Goal: Task Accomplishment & Management: Manage account settings

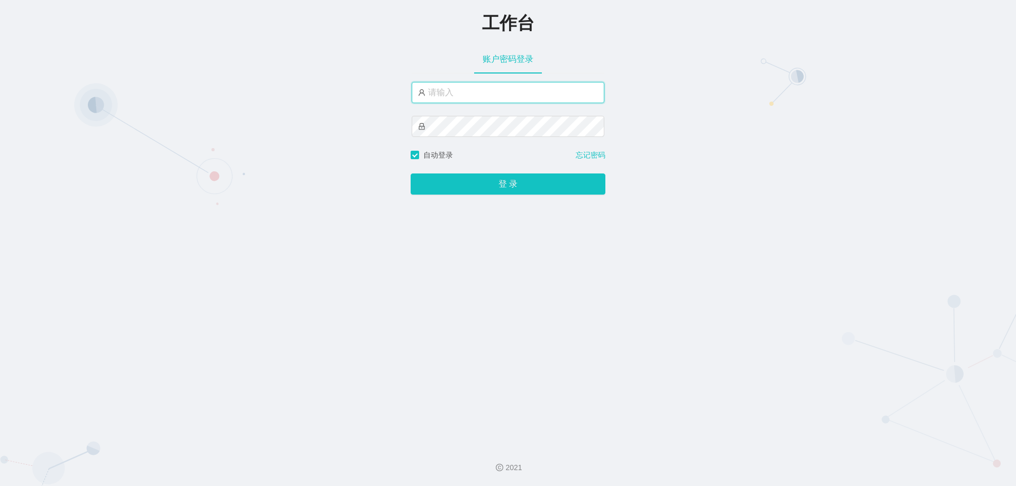
paste input "admin"
type input "admin"
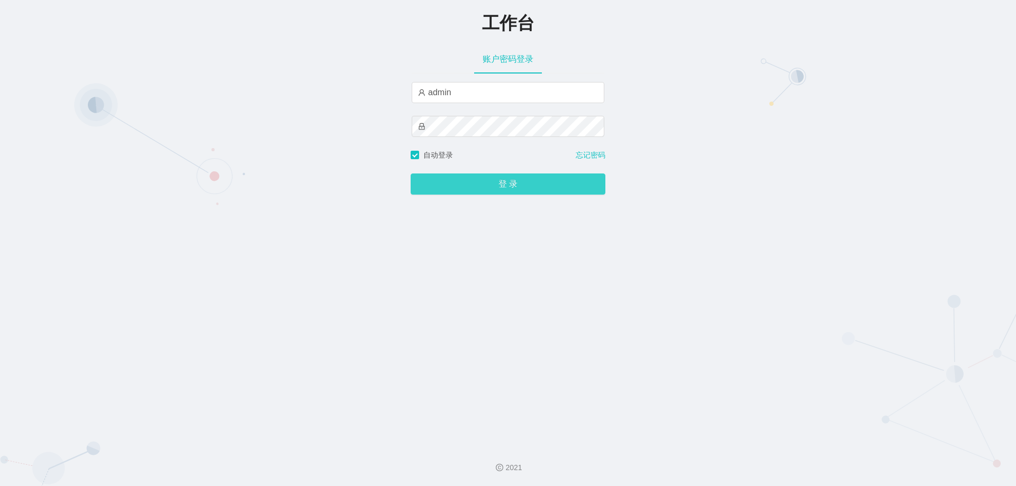
click at [488, 194] on button "登 录" at bounding box center [508, 184] width 195 height 21
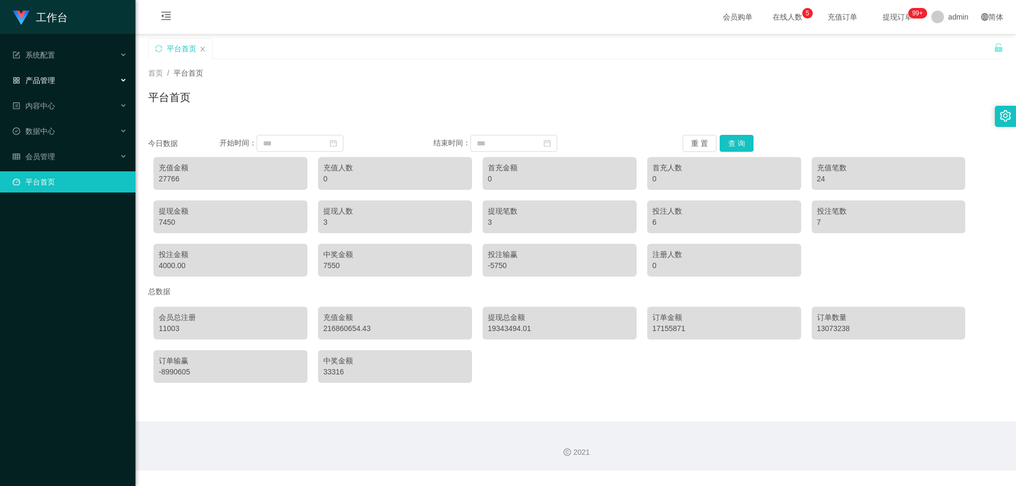
click at [64, 77] on div "产品管理" at bounding box center [67, 80] width 135 height 21
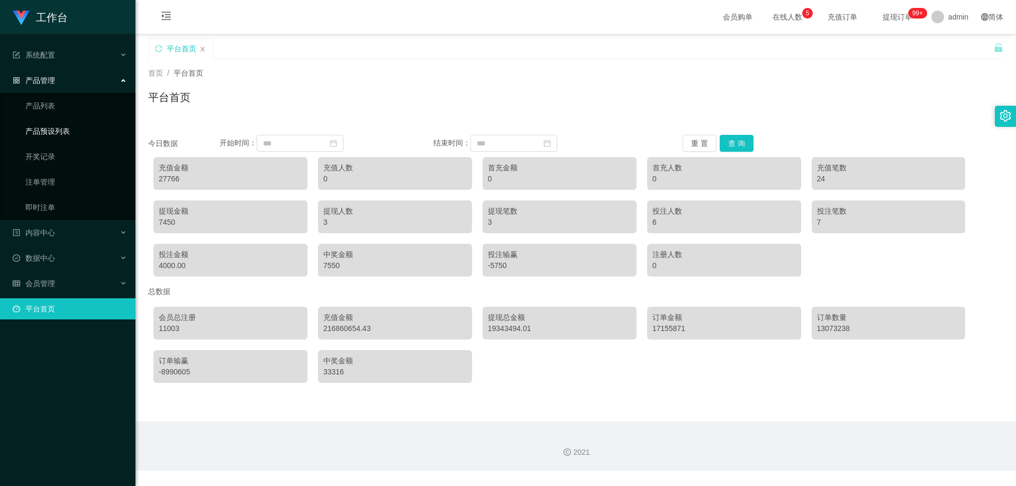
click at [56, 129] on link "产品预设列表" at bounding box center [76, 131] width 102 height 21
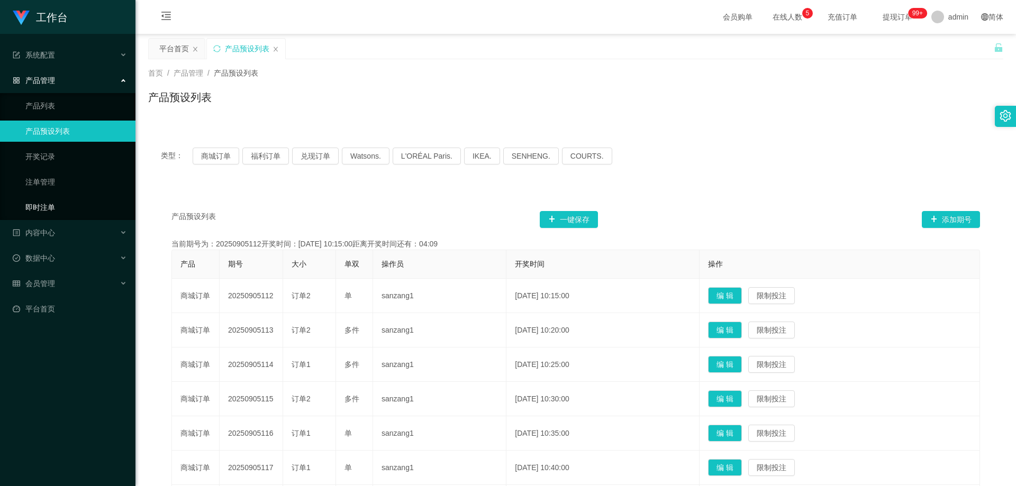
click at [62, 210] on link "即时注单" at bounding box center [76, 207] width 102 height 21
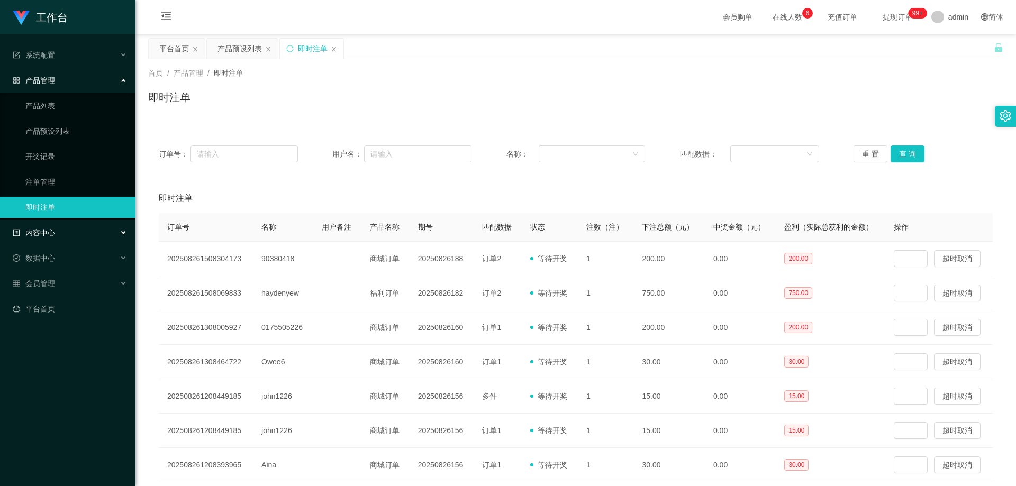
click at [77, 232] on div "内容中心" at bounding box center [67, 232] width 135 height 21
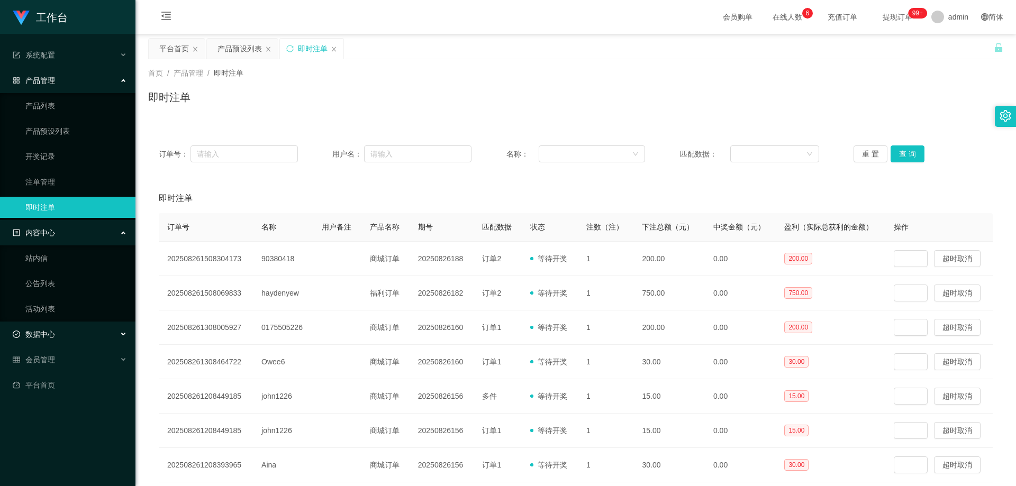
click at [58, 327] on div "数据中心" at bounding box center [67, 334] width 135 height 21
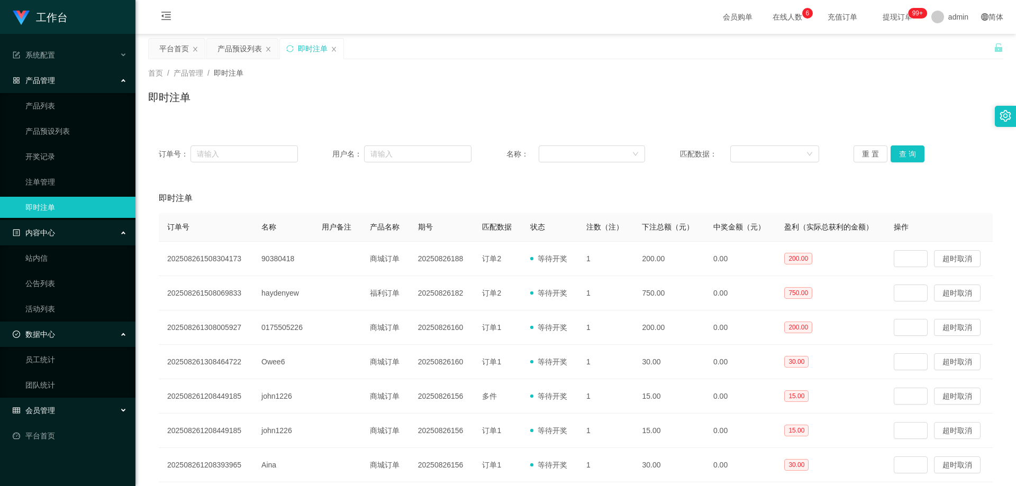
click at [66, 404] on div "会员管理" at bounding box center [67, 410] width 135 height 21
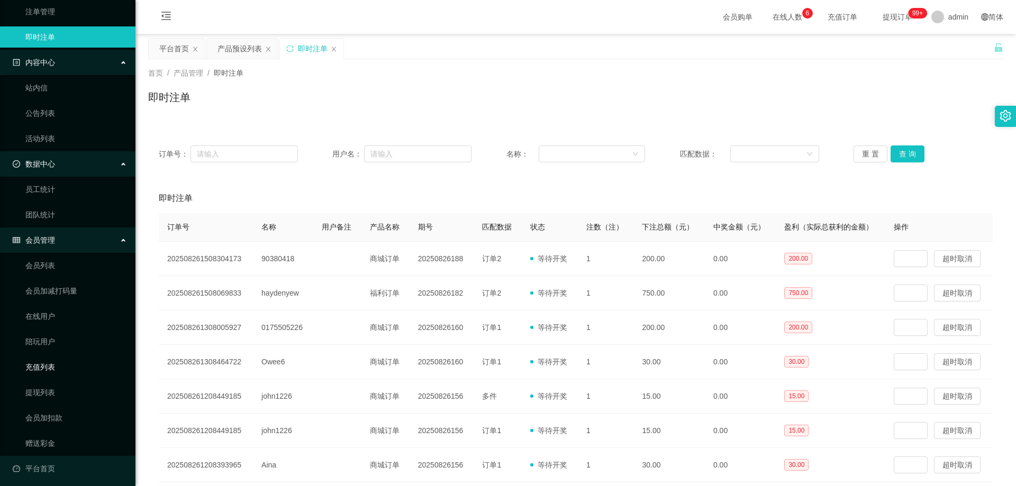
scroll to position [174, 0]
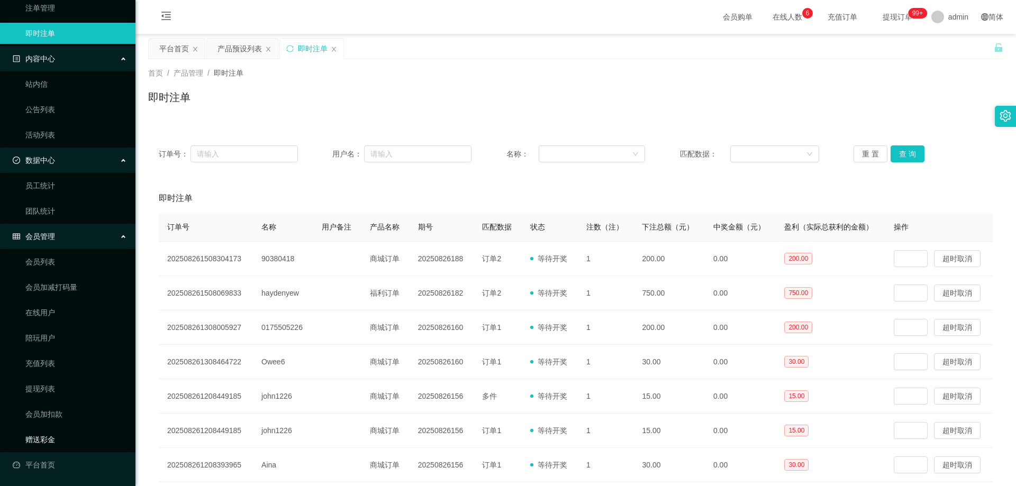
click at [48, 436] on link "赠送彩金" at bounding box center [76, 439] width 102 height 21
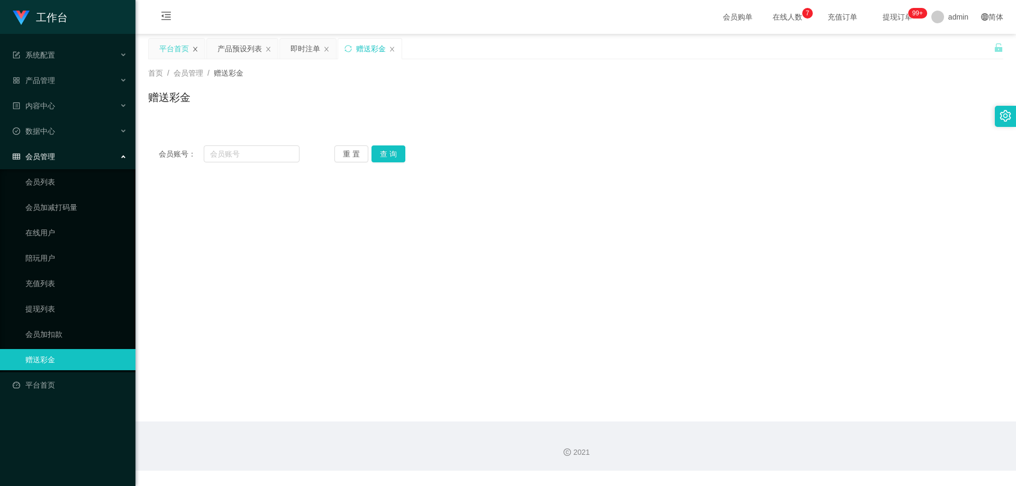
click at [196, 50] on icon "图标: close" at bounding box center [195, 49] width 4 height 5
